Goal: Task Accomplishment & Management: Manage account settings

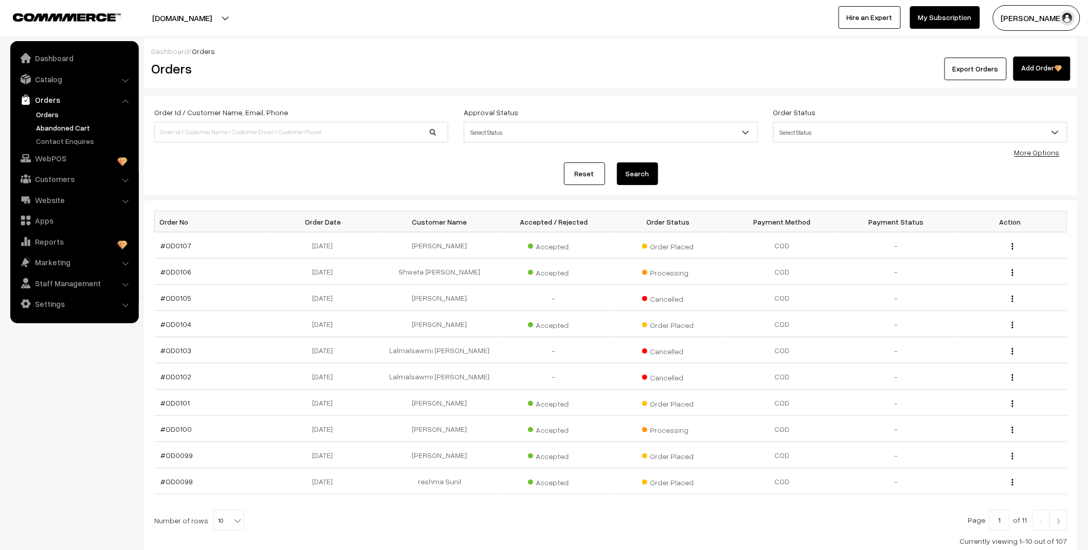
click at [70, 128] on link "Abandoned Cart" at bounding box center [84, 127] width 102 height 11
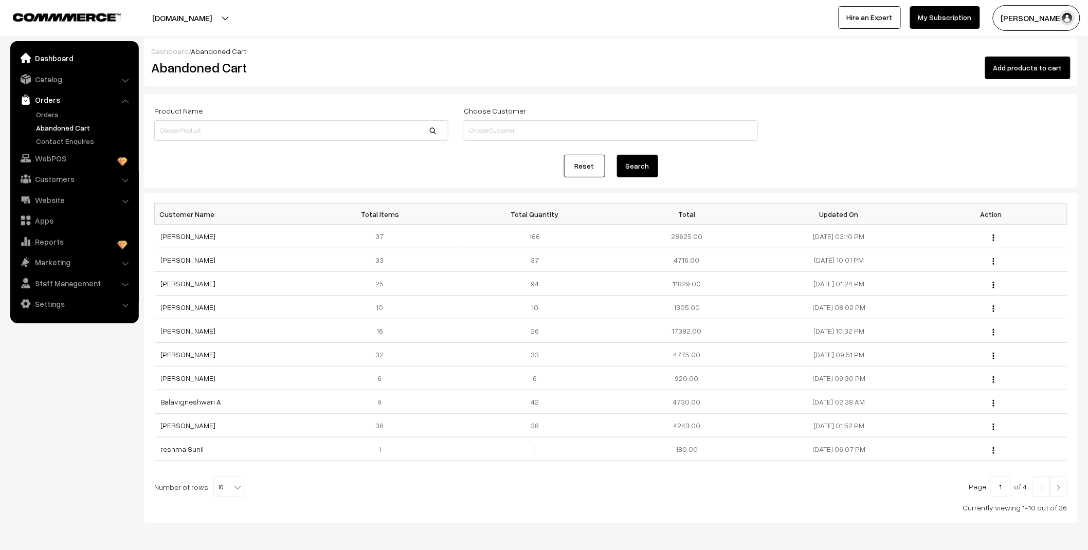
click at [62, 51] on link "Dashboard" at bounding box center [74, 58] width 122 height 19
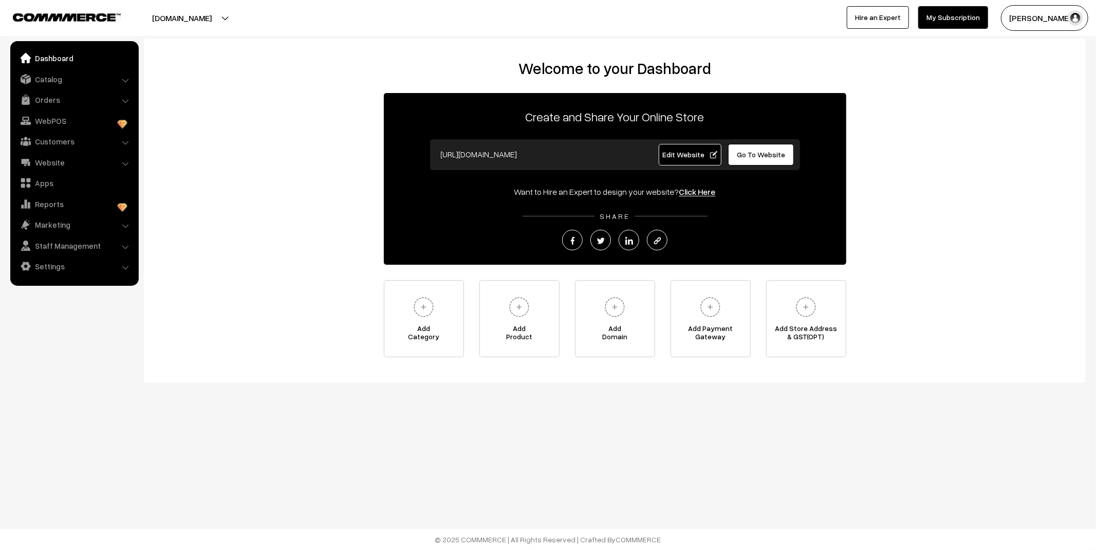
click at [64, 109] on ul "Dashboard Catalog" at bounding box center [74, 163] width 128 height 245
click at [57, 101] on link "Orders" at bounding box center [74, 99] width 122 height 19
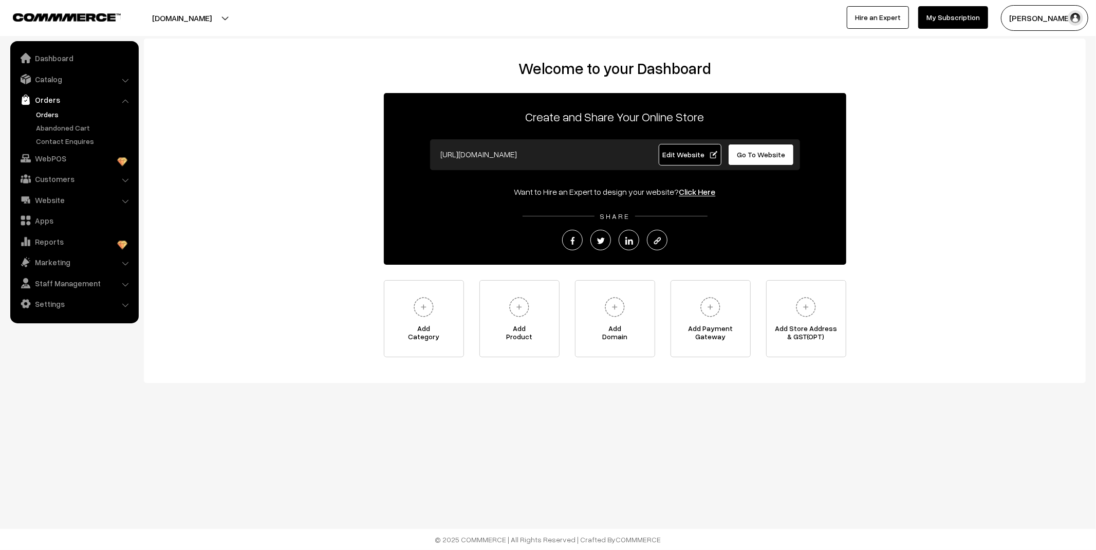
click at [43, 116] on link "Orders" at bounding box center [84, 114] width 102 height 11
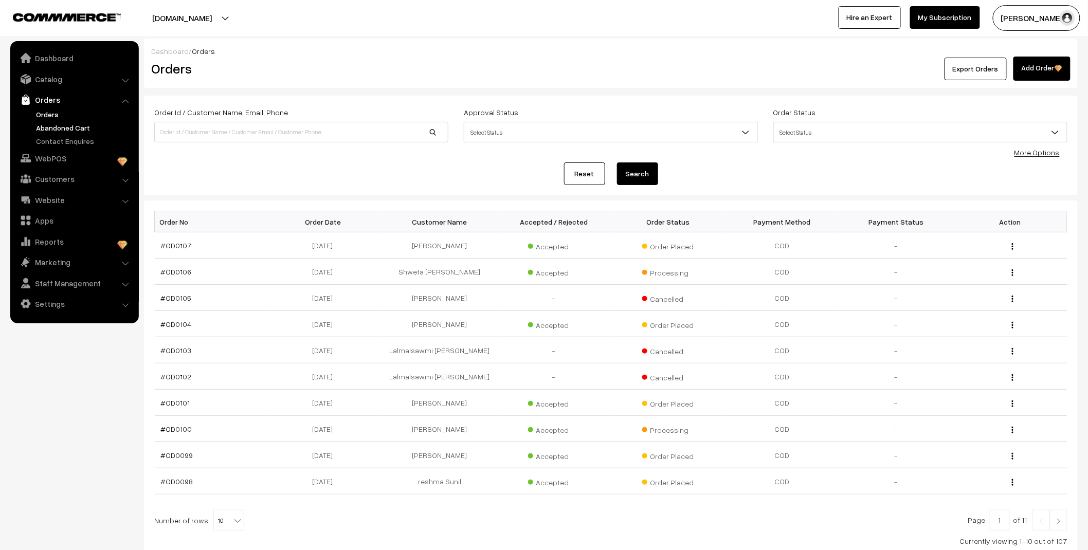
click at [50, 131] on link "Abandoned Cart" at bounding box center [84, 127] width 102 height 11
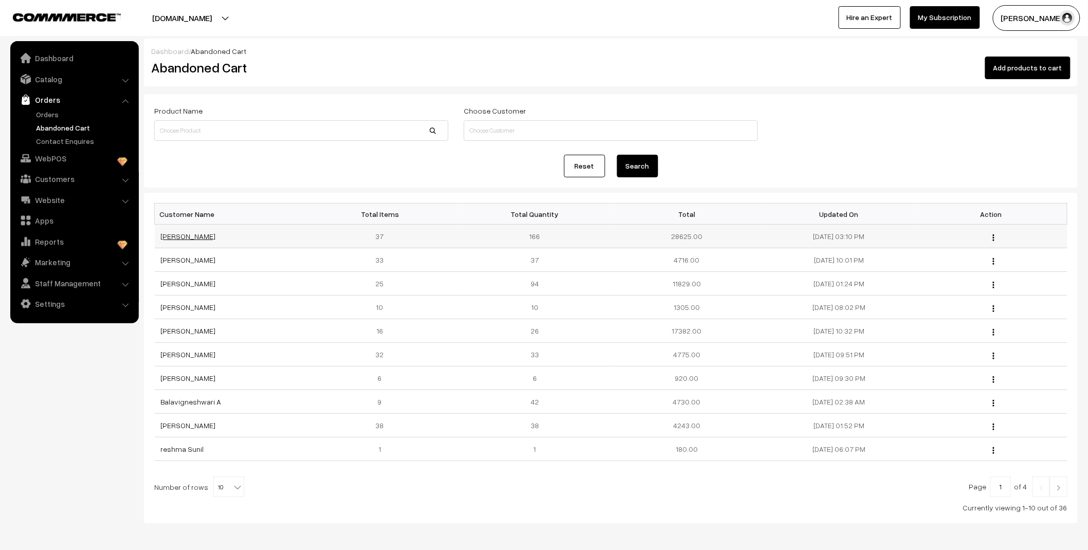
click at [186, 235] on link "[PERSON_NAME]" at bounding box center [188, 236] width 55 height 9
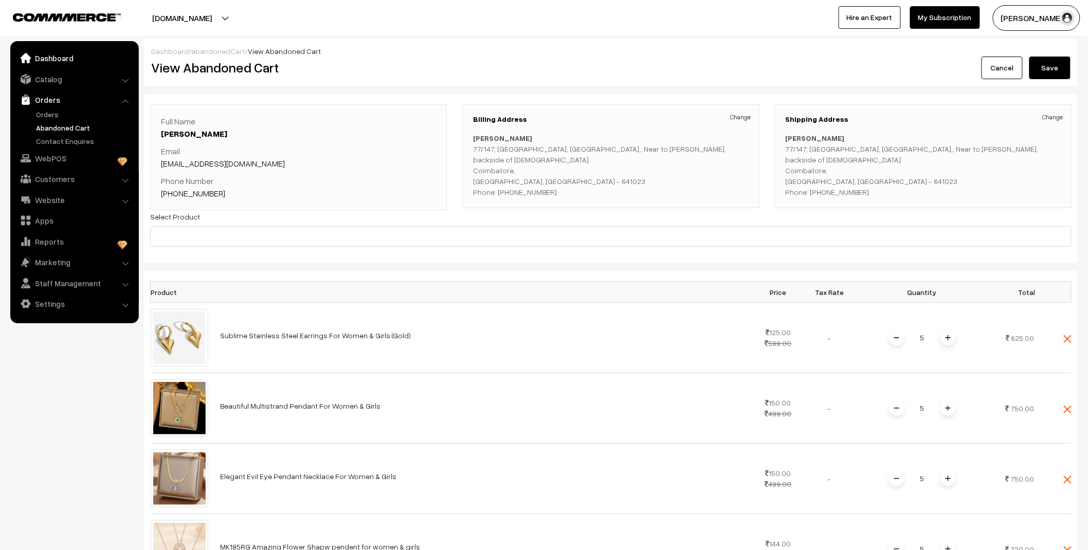
click at [60, 60] on link "Dashboard" at bounding box center [74, 58] width 122 height 19
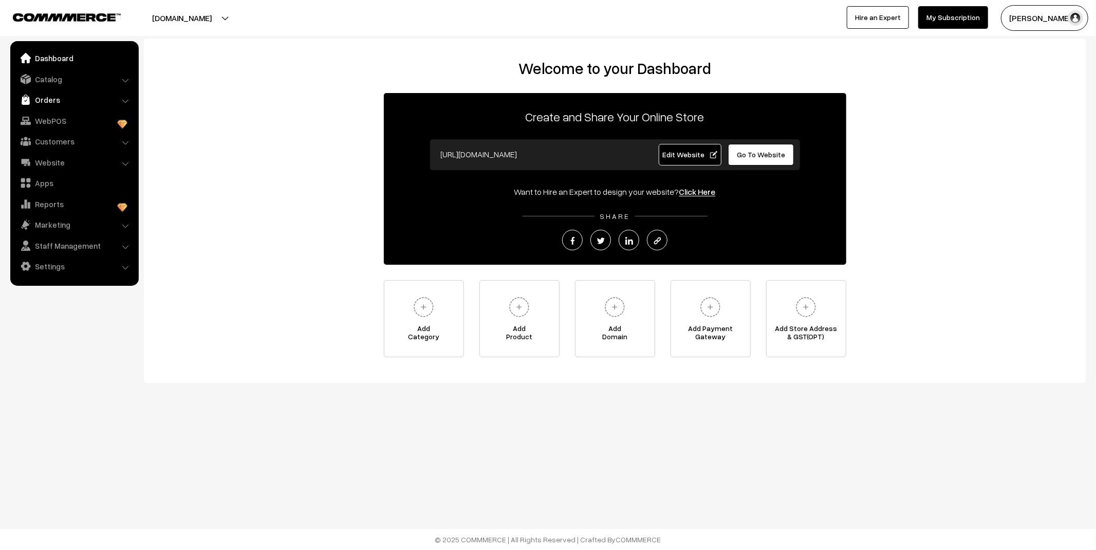
click at [54, 99] on link "Orders" at bounding box center [74, 99] width 122 height 19
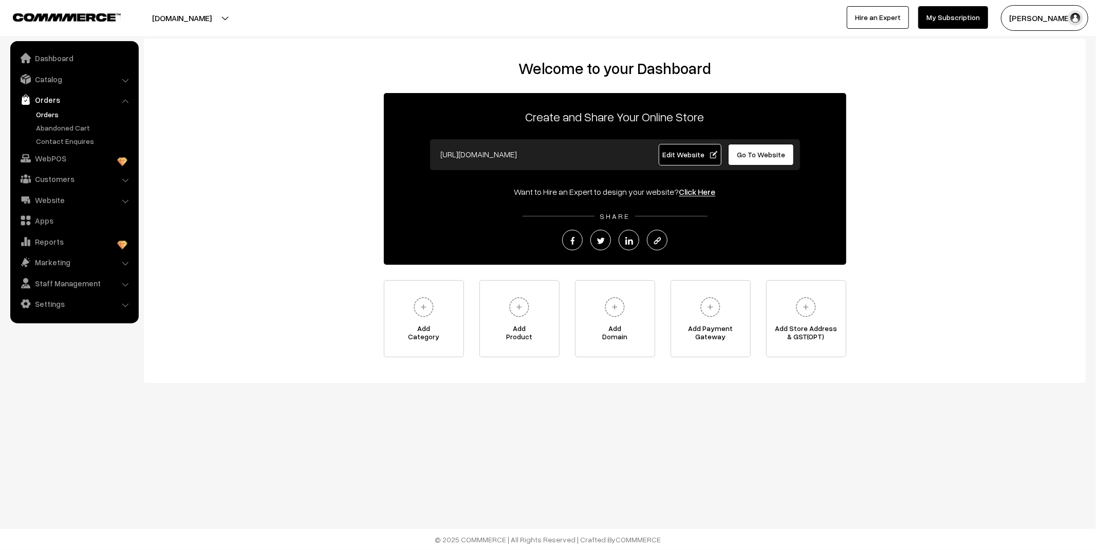
click at [50, 116] on link "Orders" at bounding box center [84, 114] width 102 height 11
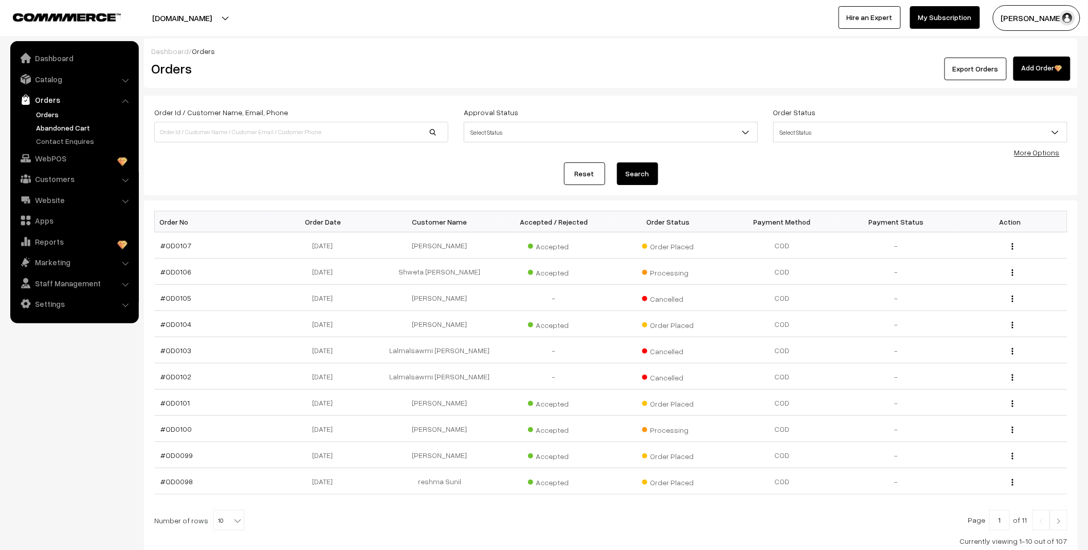
click at [54, 131] on link "Abandoned Cart" at bounding box center [84, 127] width 102 height 11
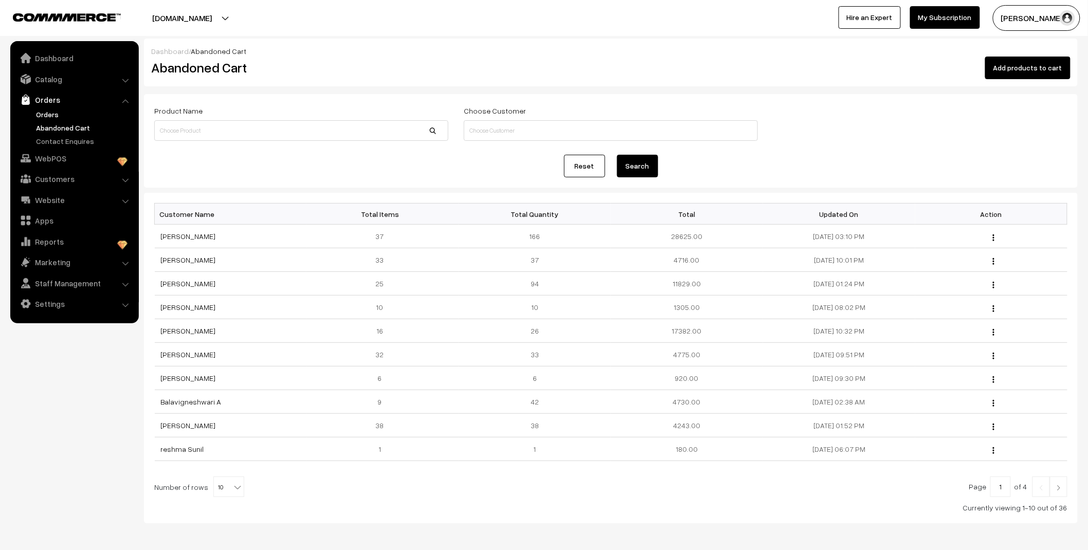
click at [49, 109] on link "Orders" at bounding box center [84, 114] width 102 height 11
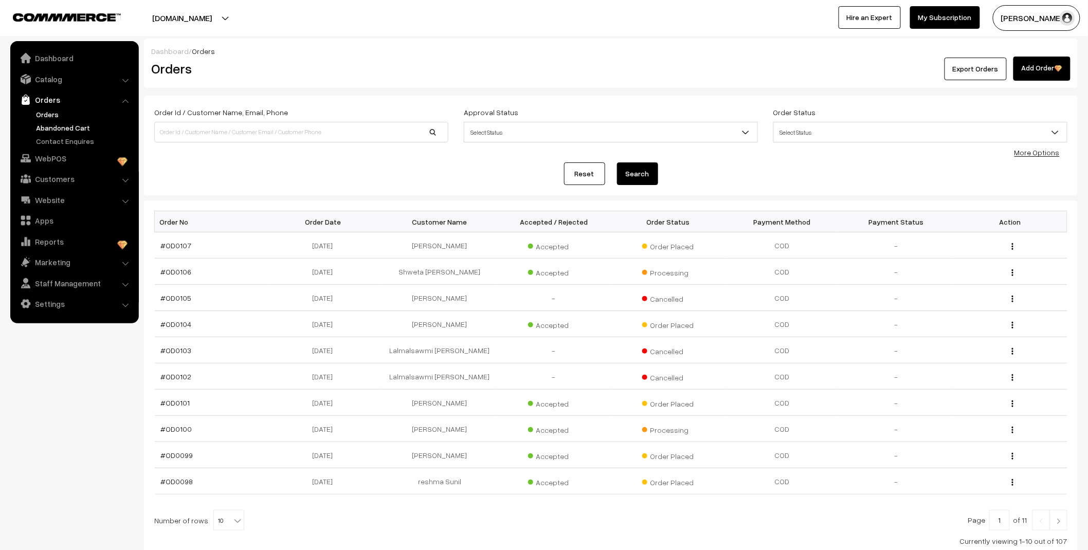
click at [62, 127] on link "Abandoned Cart" at bounding box center [84, 127] width 102 height 11
